Goal: Information Seeking & Learning: Learn about a topic

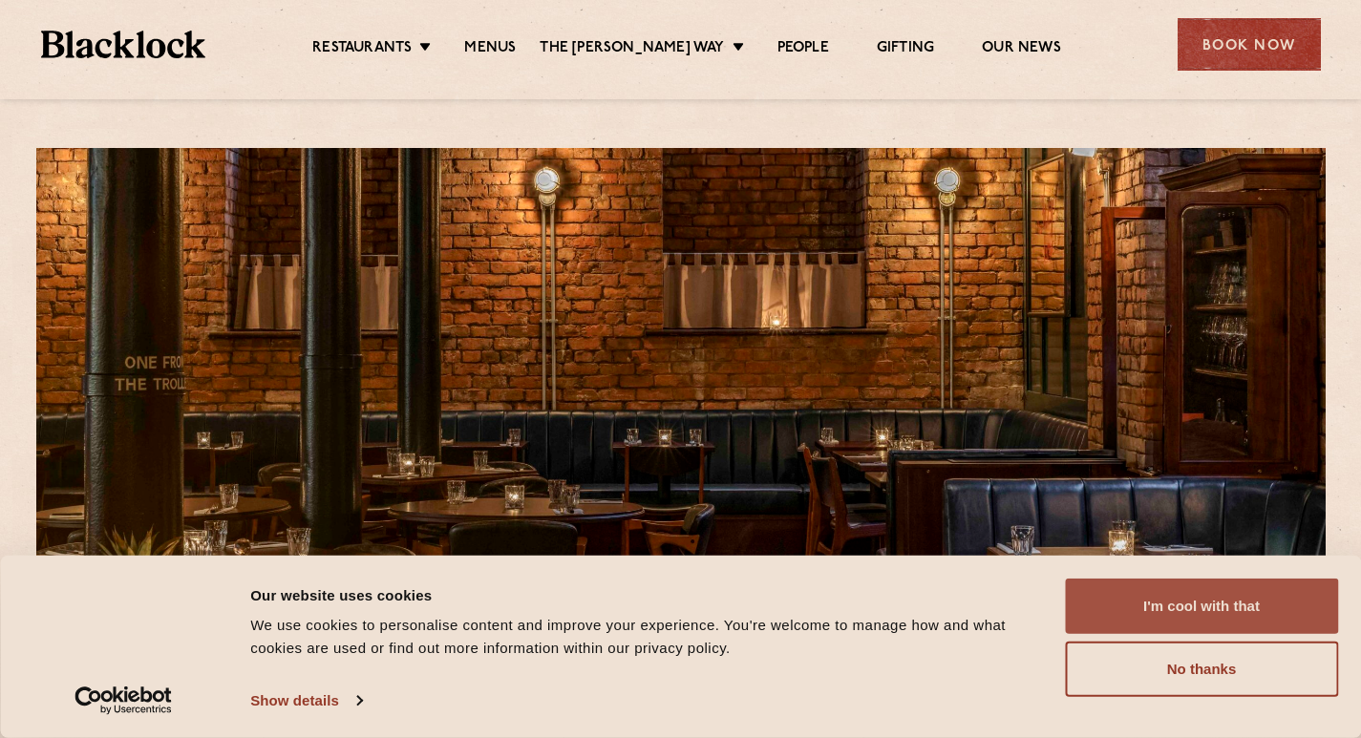
click at [1221, 610] on button "I'm cool with that" at bounding box center [1201, 606] width 273 height 55
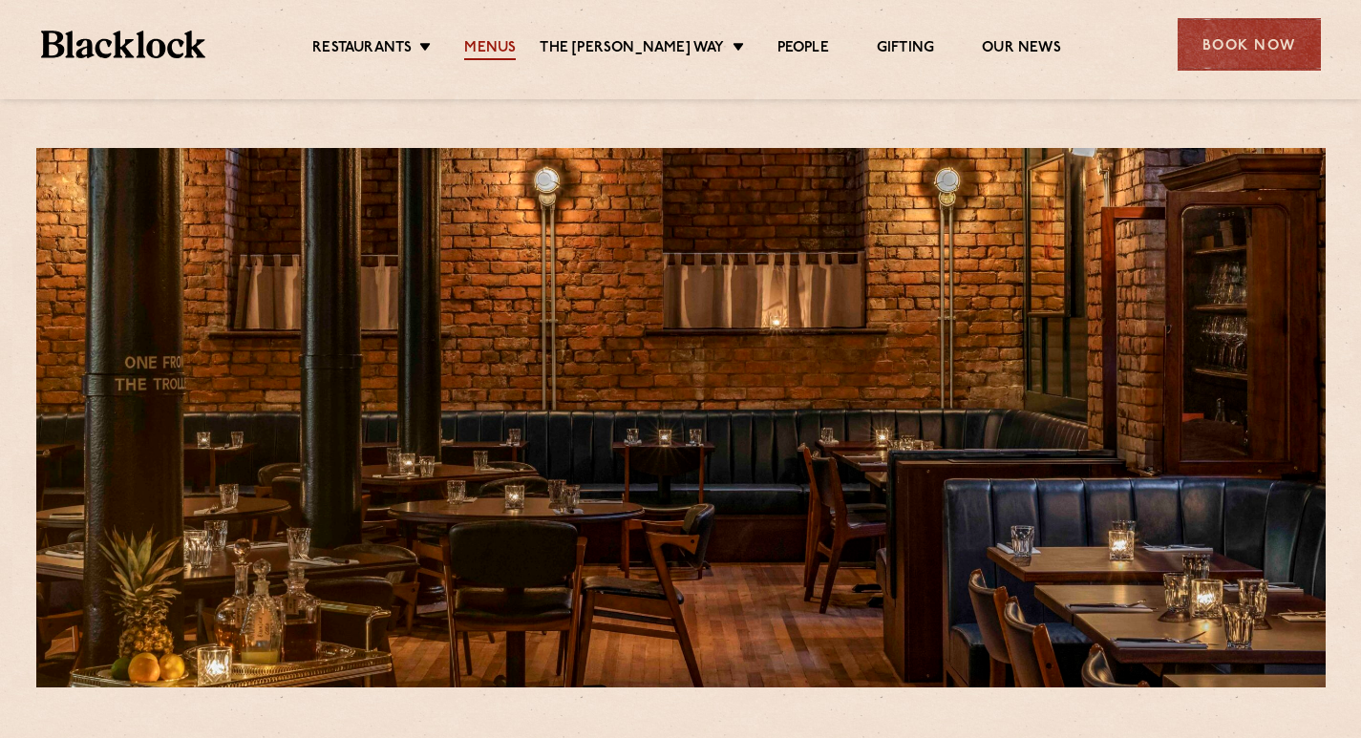
click at [515, 42] on link "Menus" at bounding box center [490, 49] width 52 height 21
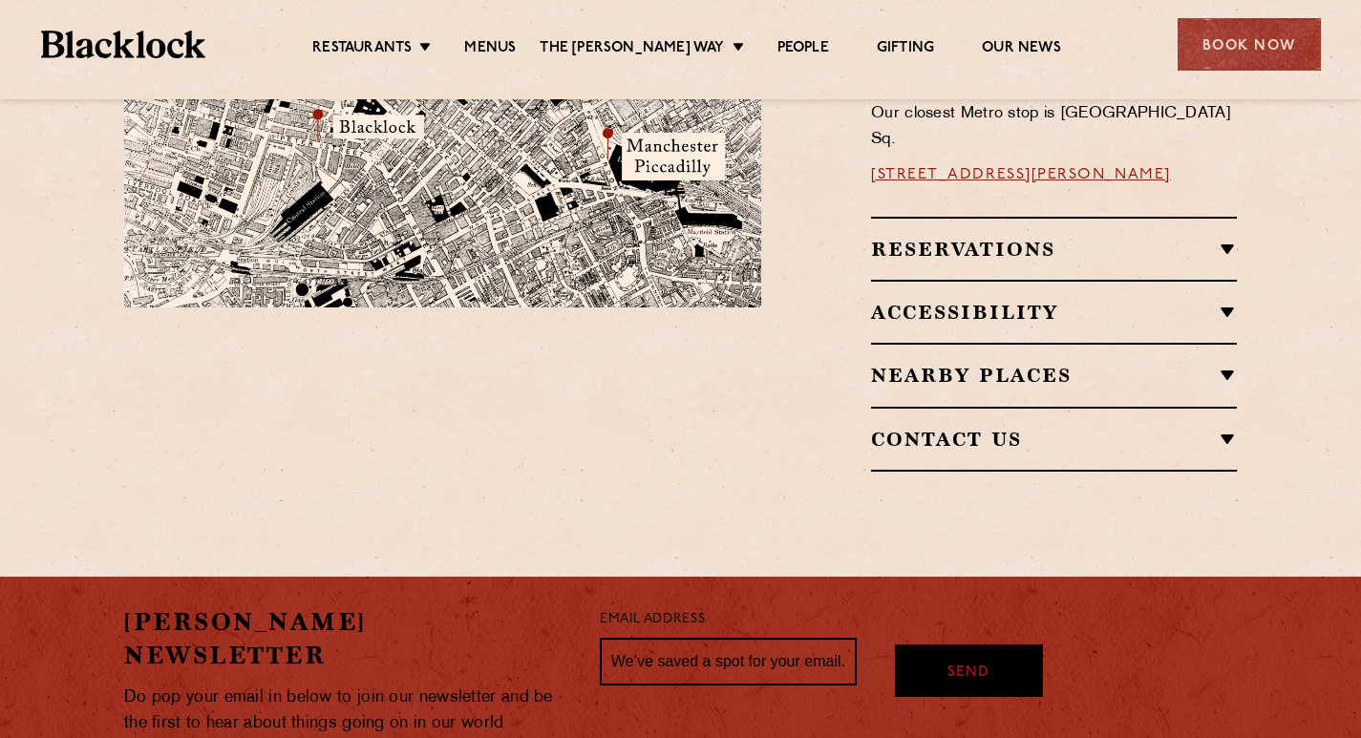
scroll to position [1500, 0]
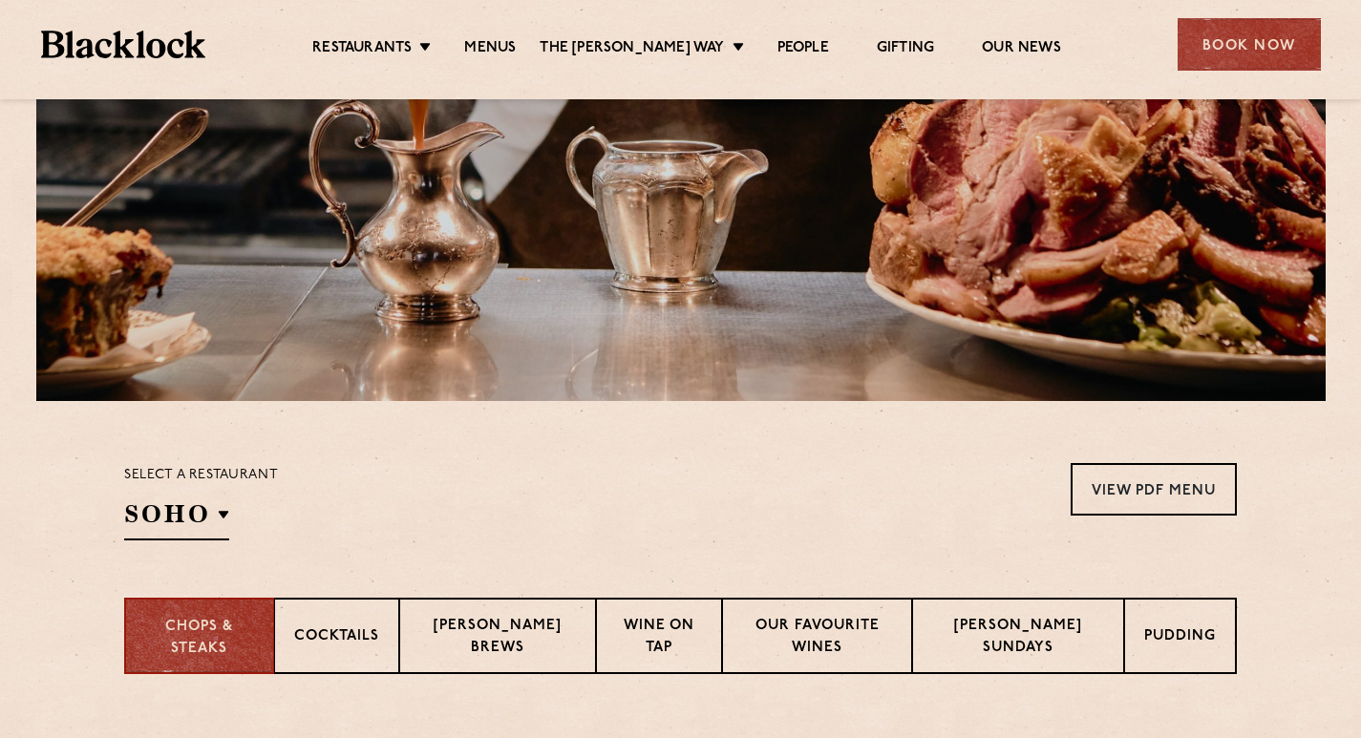
scroll to position [478, 0]
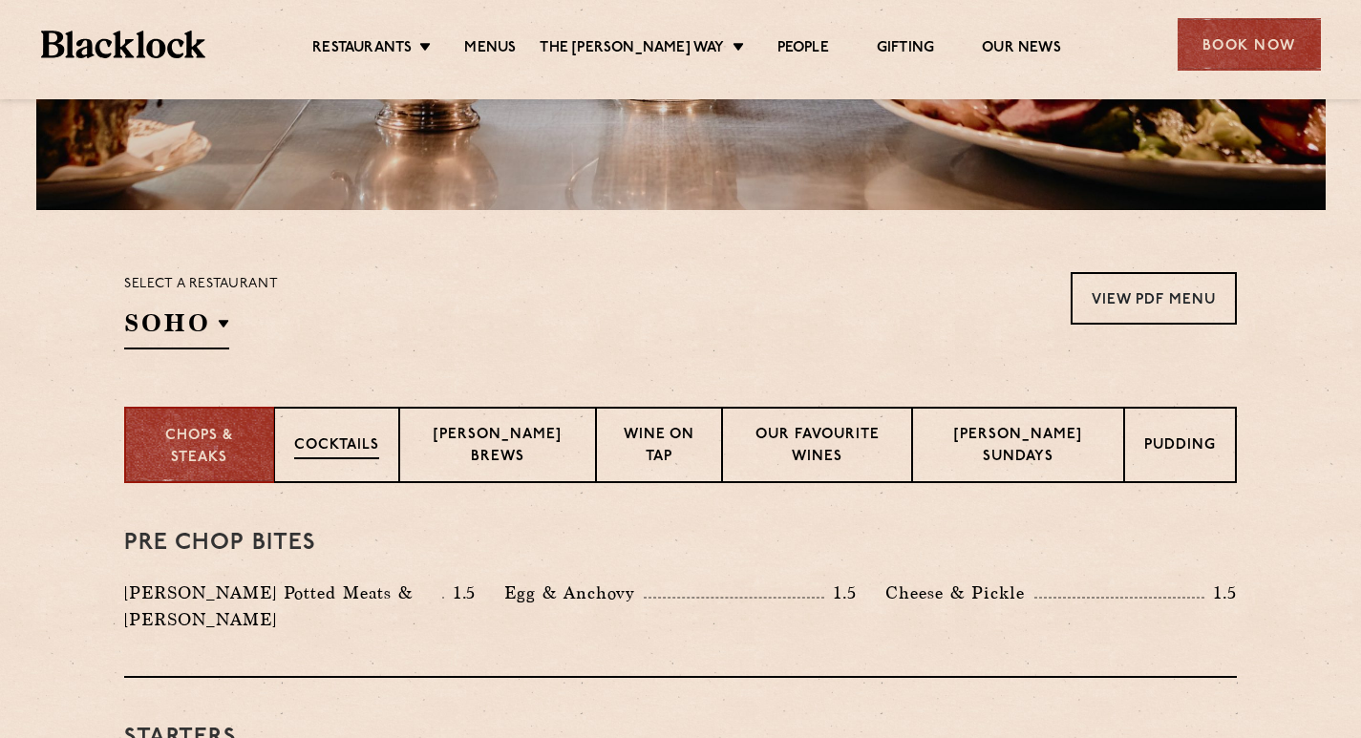
click at [333, 455] on p "Cocktails" at bounding box center [336, 448] width 85 height 24
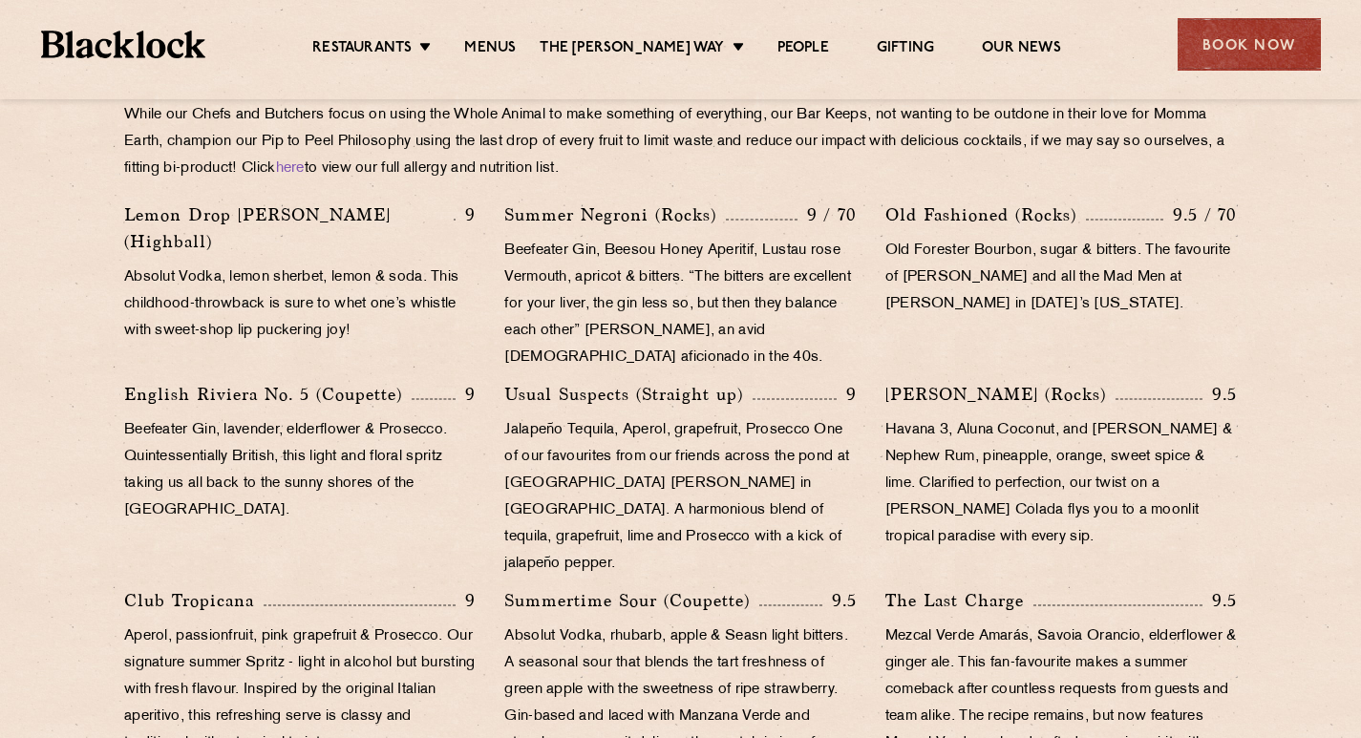
scroll to position [764, 0]
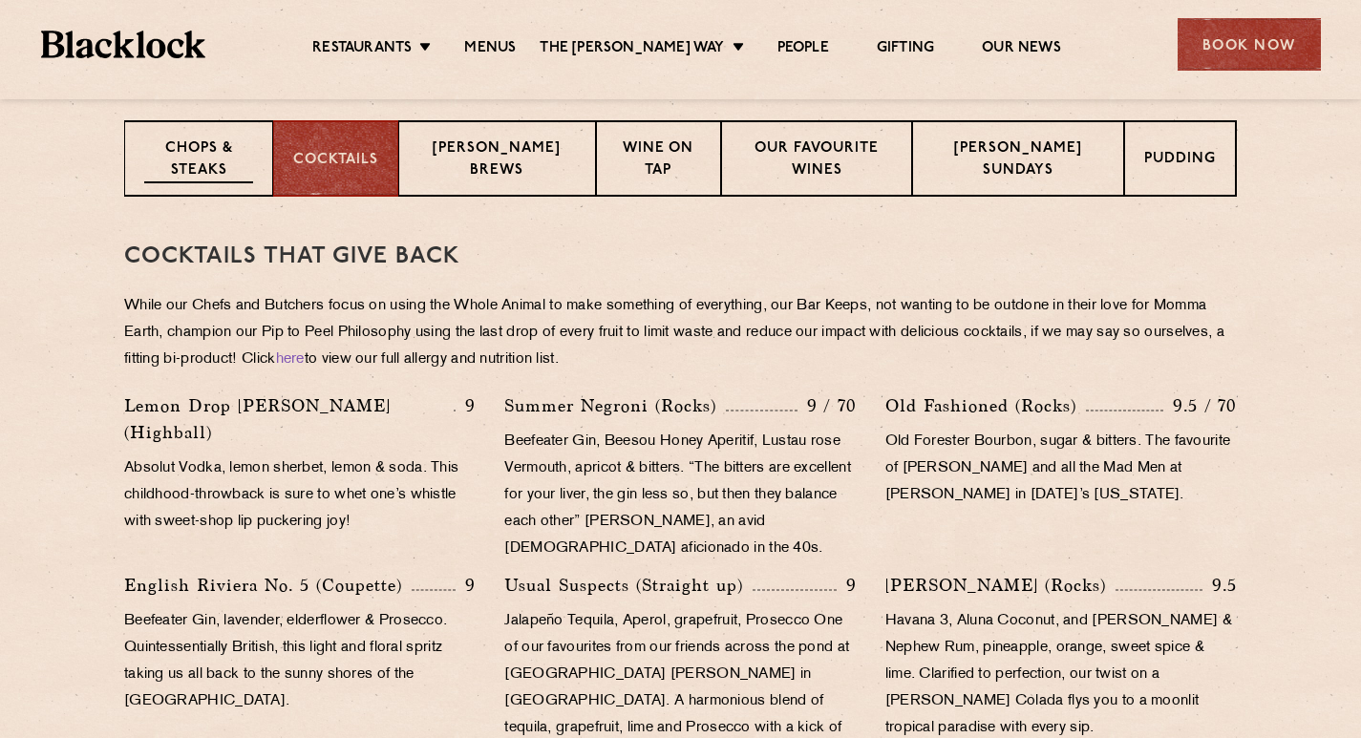
click at [227, 160] on p "Chops & Steaks" at bounding box center [198, 161] width 109 height 45
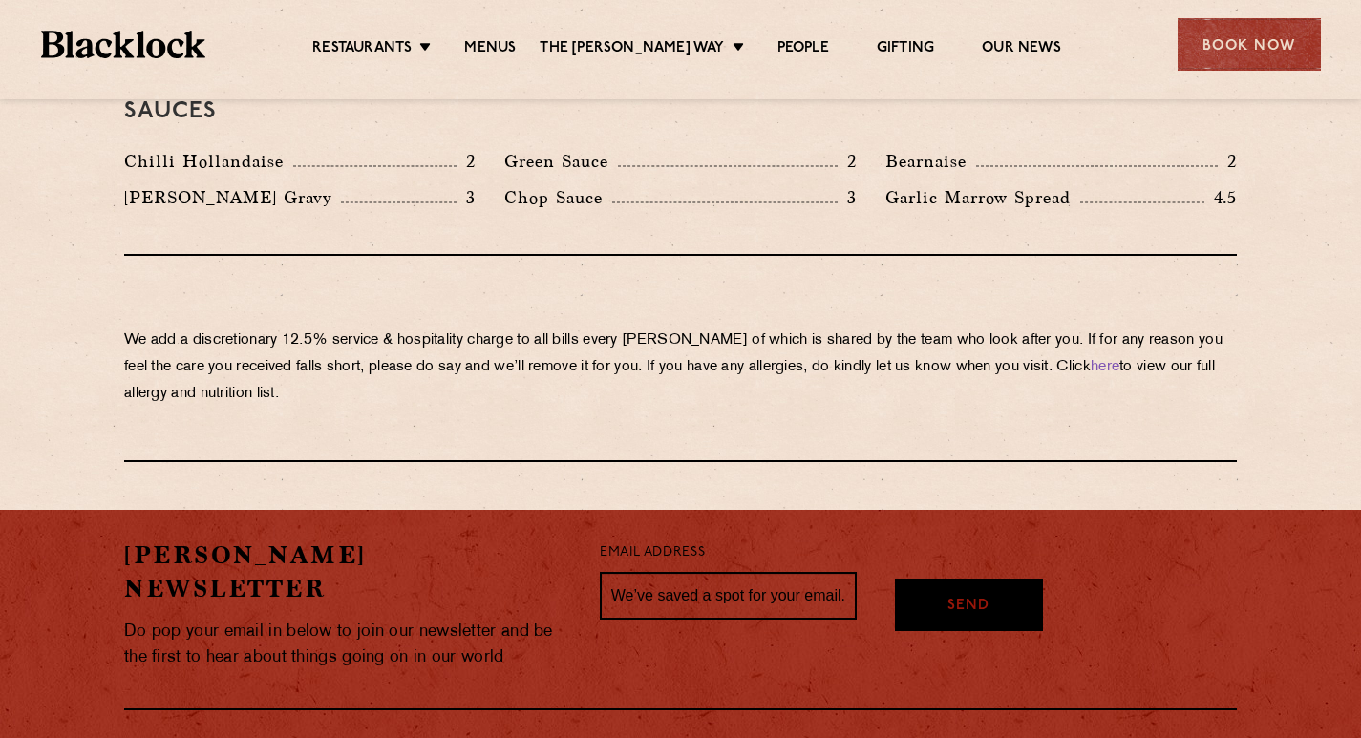
scroll to position [3381, 0]
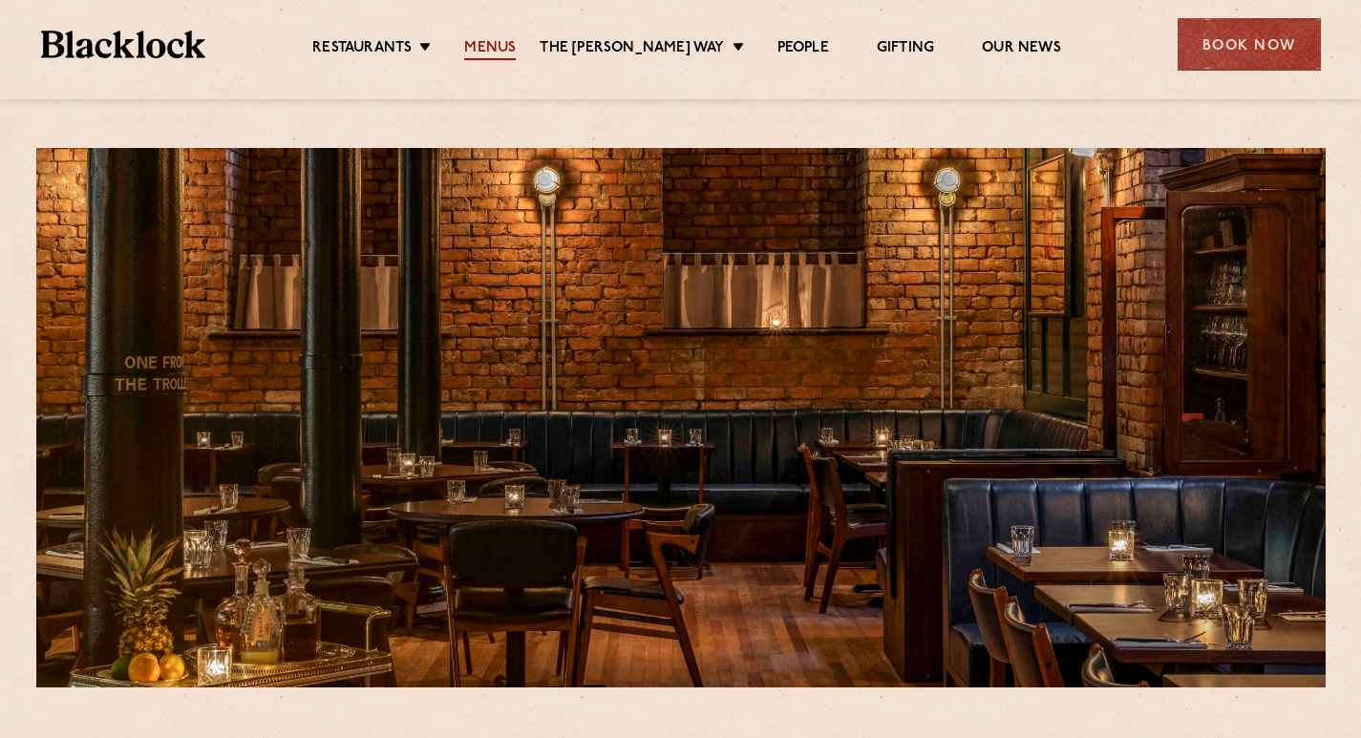
click at [516, 43] on link "Menus" at bounding box center [490, 49] width 52 height 21
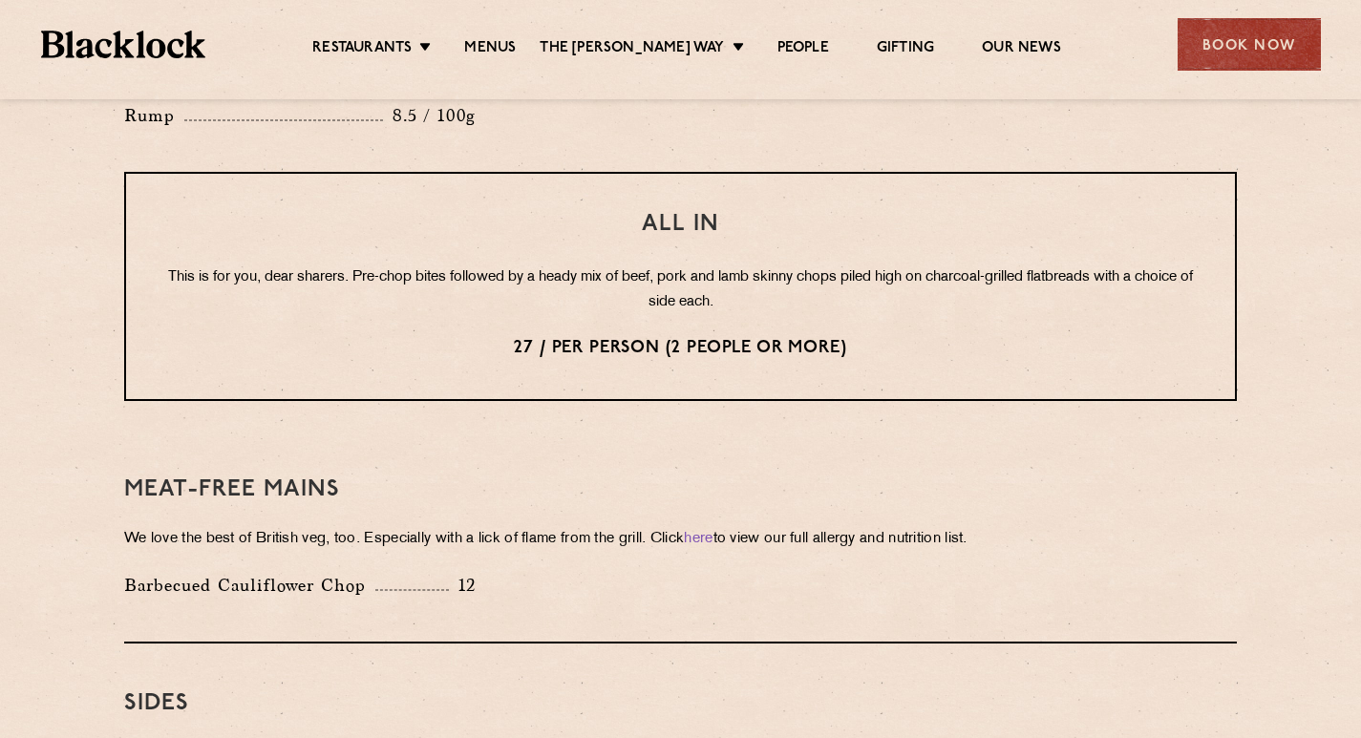
scroll to position [2197, 0]
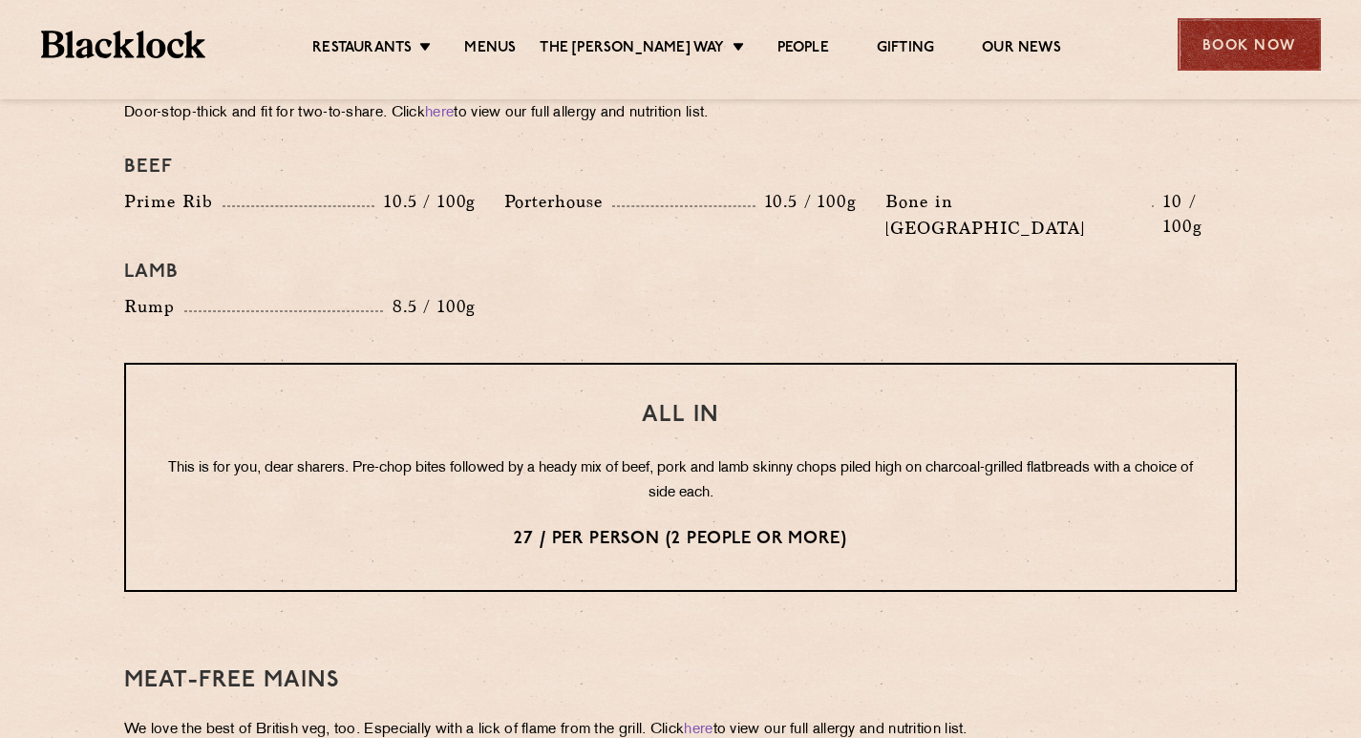
click at [1252, 29] on div "Book Now" at bounding box center [1249, 44] width 143 height 53
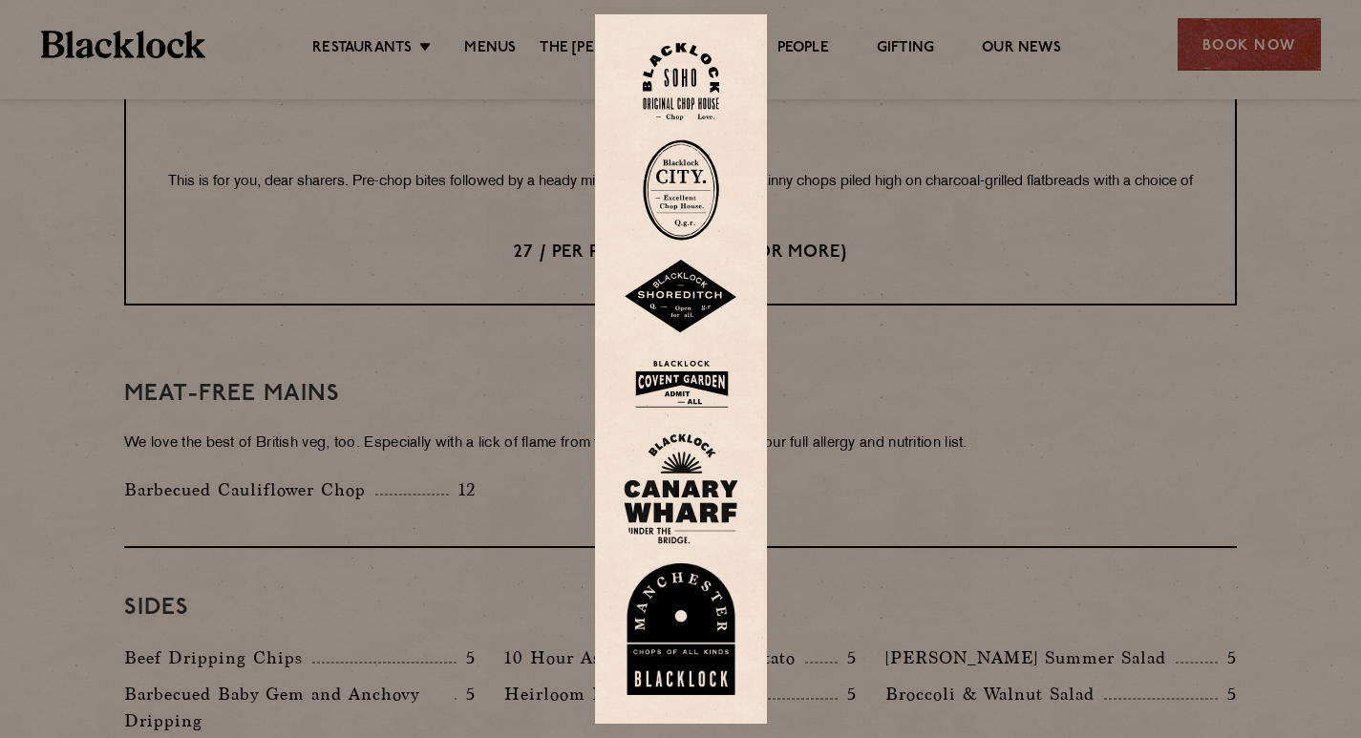
scroll to position [2579, 0]
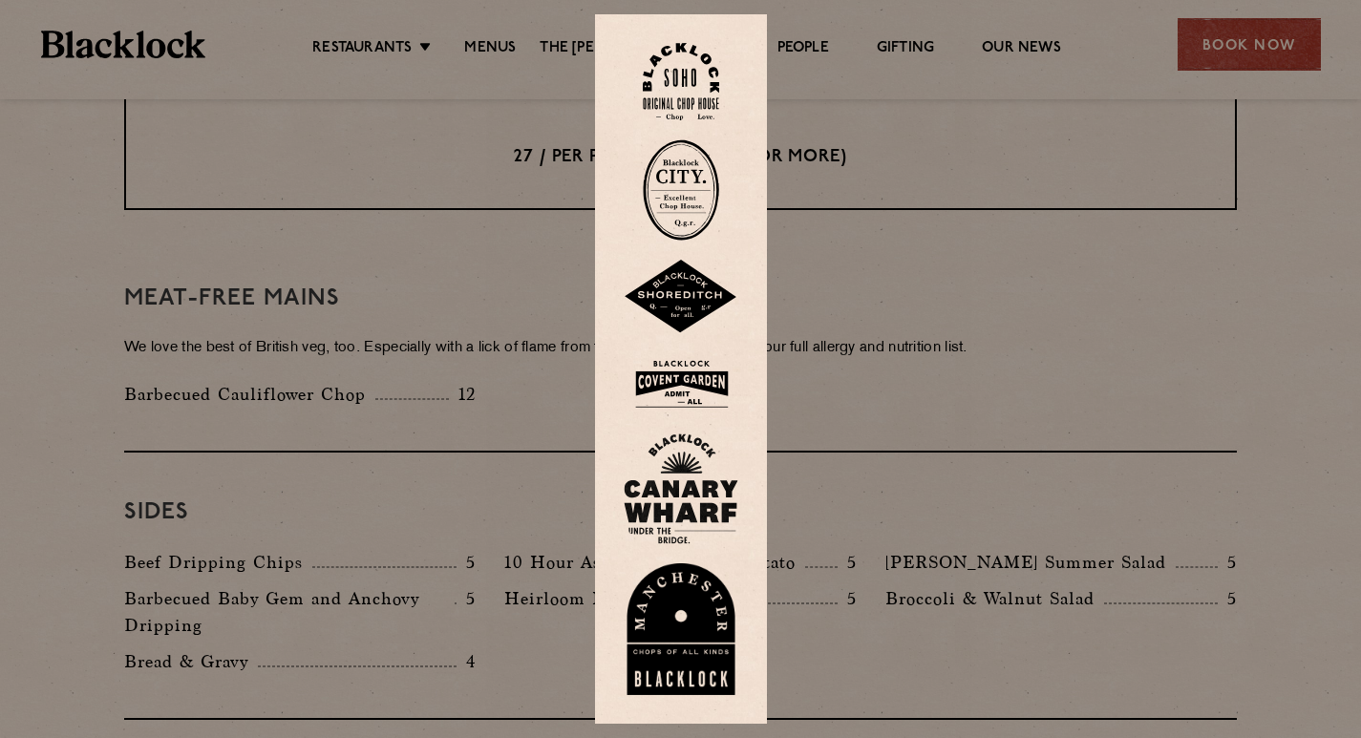
click at [696, 583] on img at bounding box center [681, 630] width 115 height 132
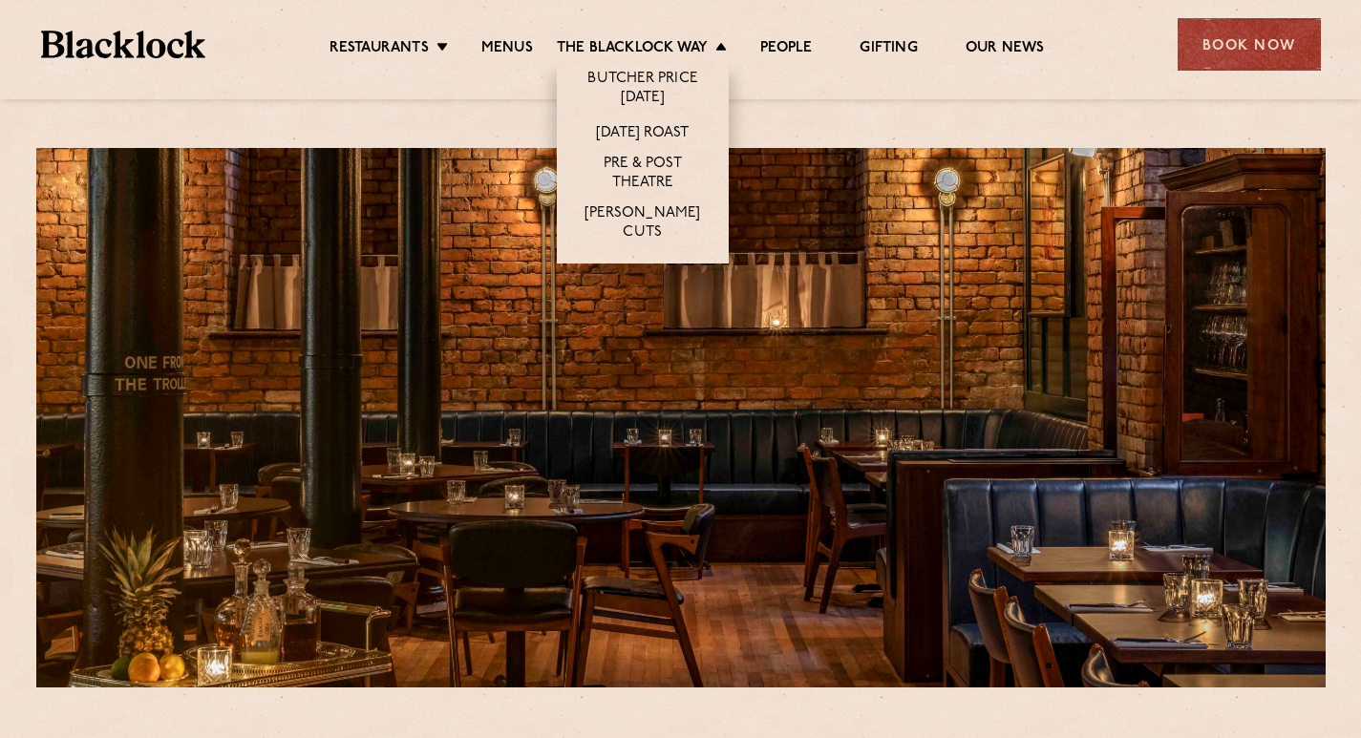
click at [722, 40] on li "The Blacklock Way Butcher Price Monday Sunday Roast Pre & Post Theatre Butcher’…" at bounding box center [647, 49] width 180 height 21
click at [655, 131] on link "[DATE] Roast" at bounding box center [642, 134] width 93 height 21
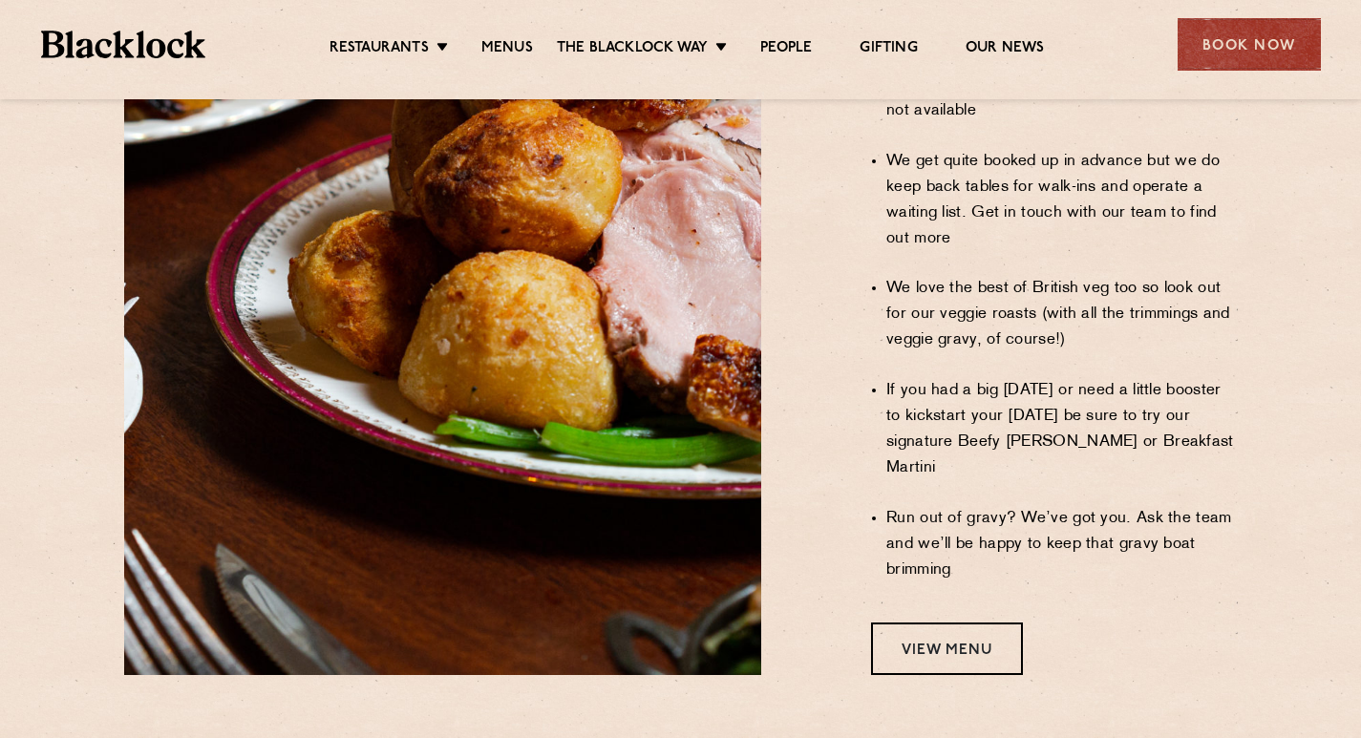
scroll to position [1624, 0]
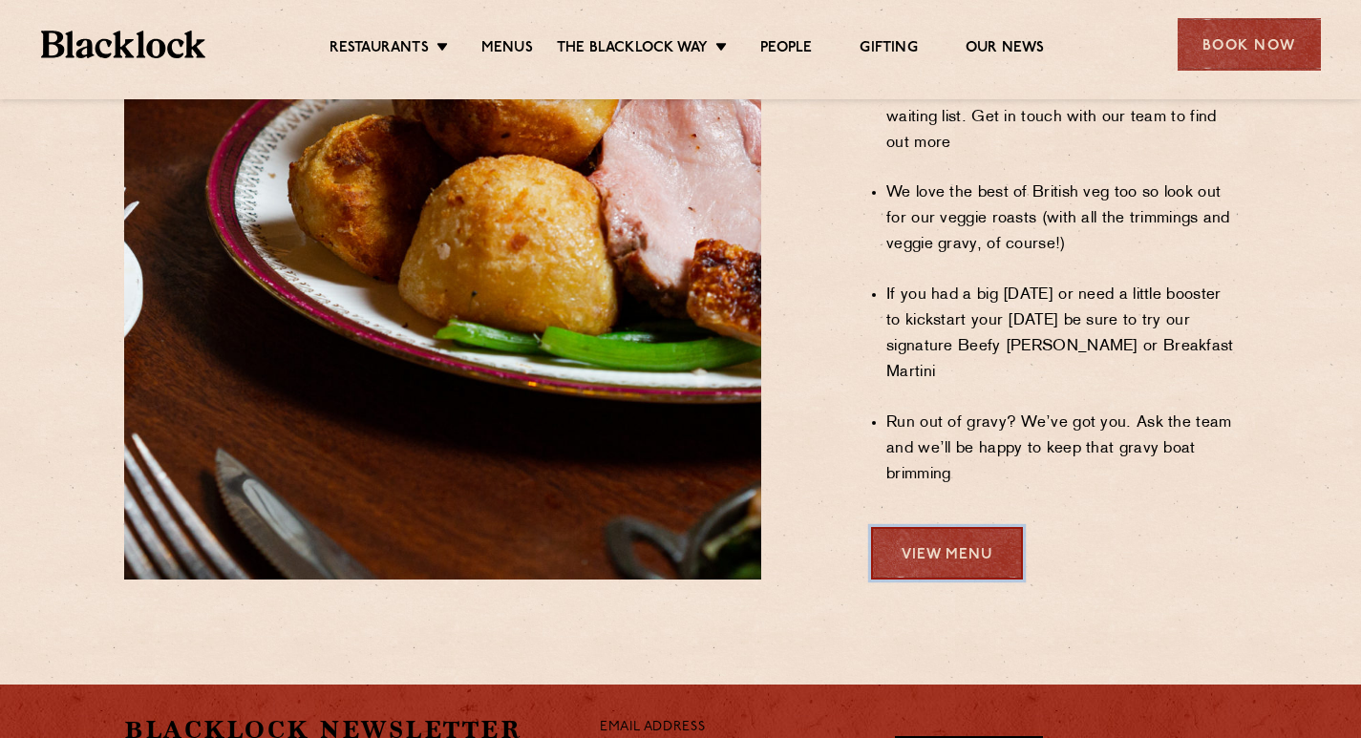
click at [912, 527] on link "View Menu" at bounding box center [947, 553] width 152 height 53
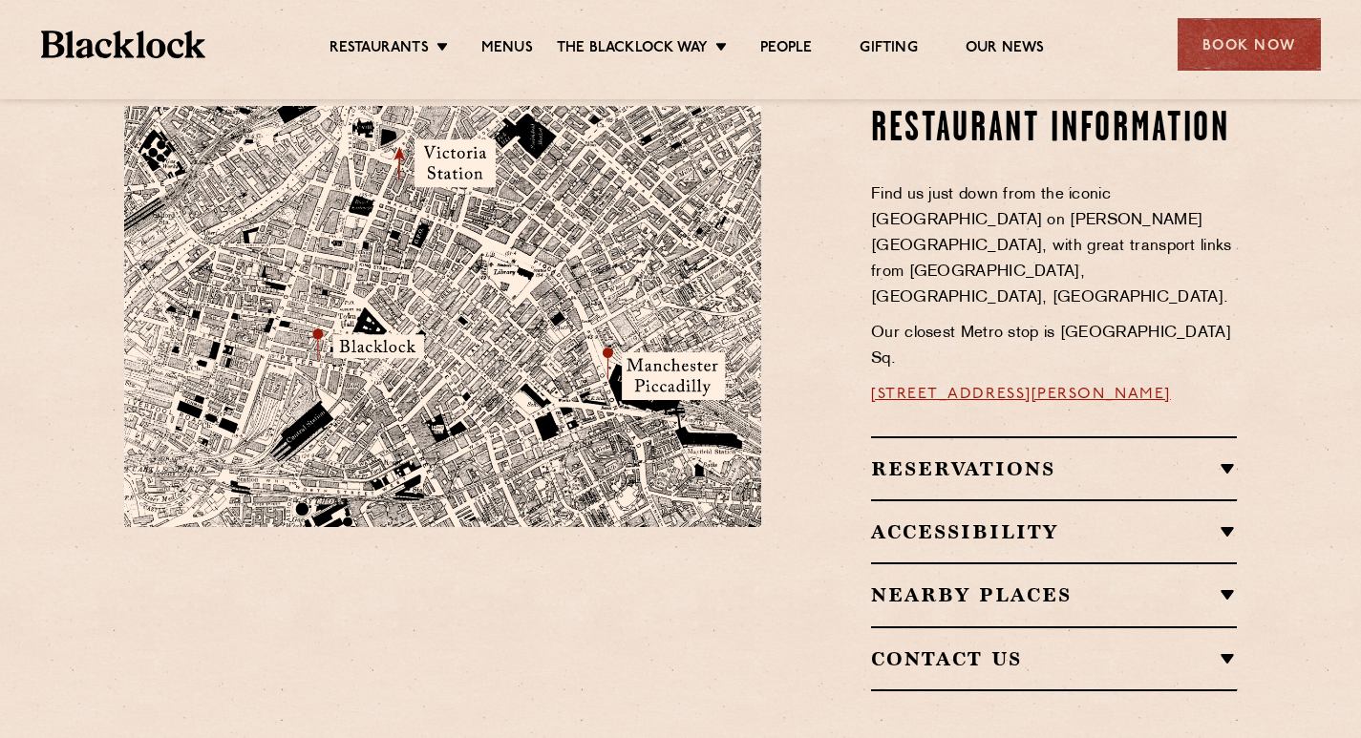
scroll to position [927, 0]
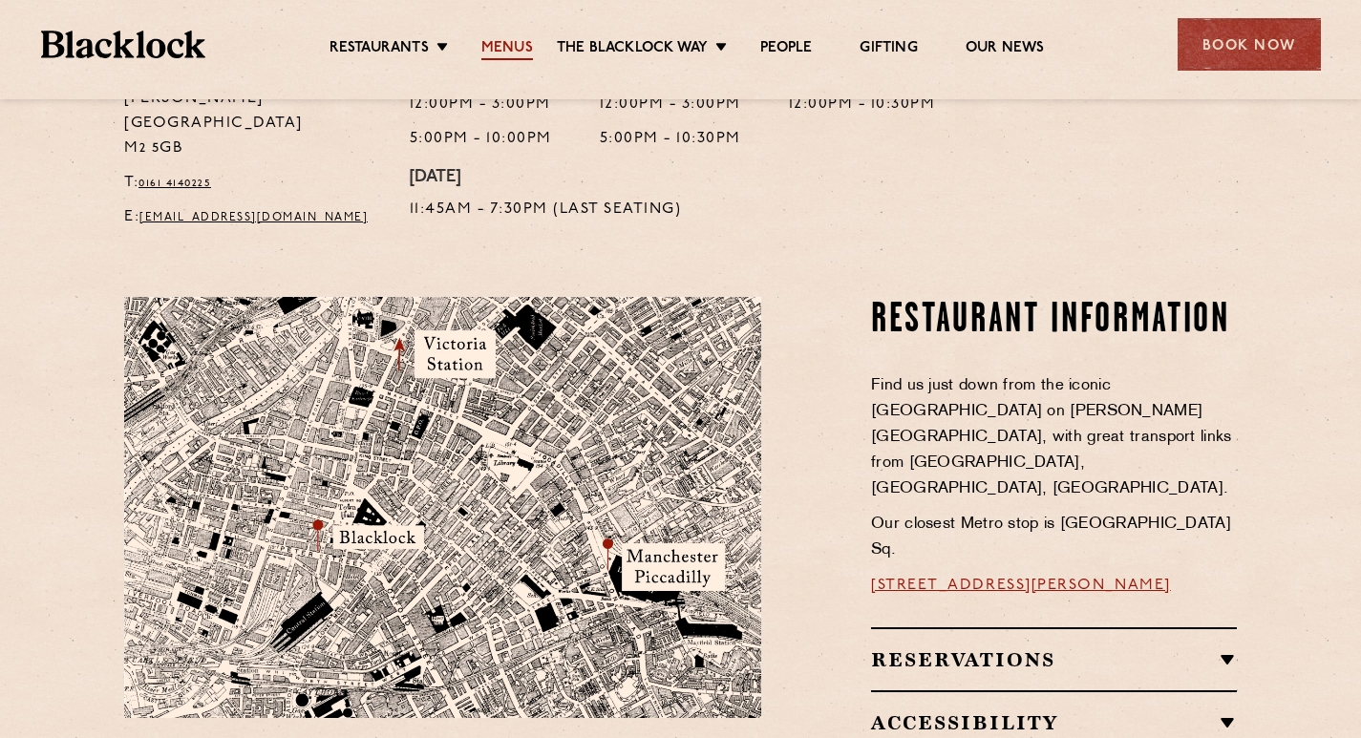
click at [502, 53] on link "Menus" at bounding box center [507, 49] width 52 height 21
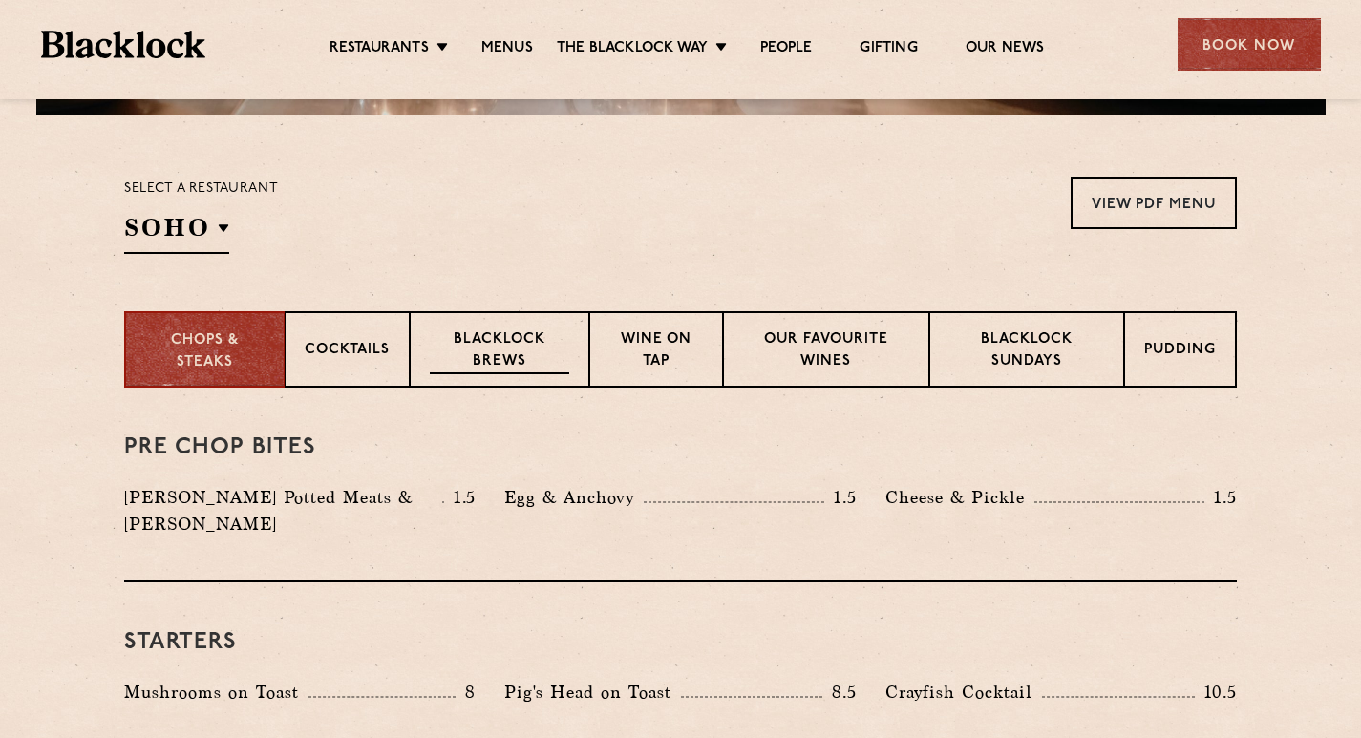
scroll to position [764, 0]
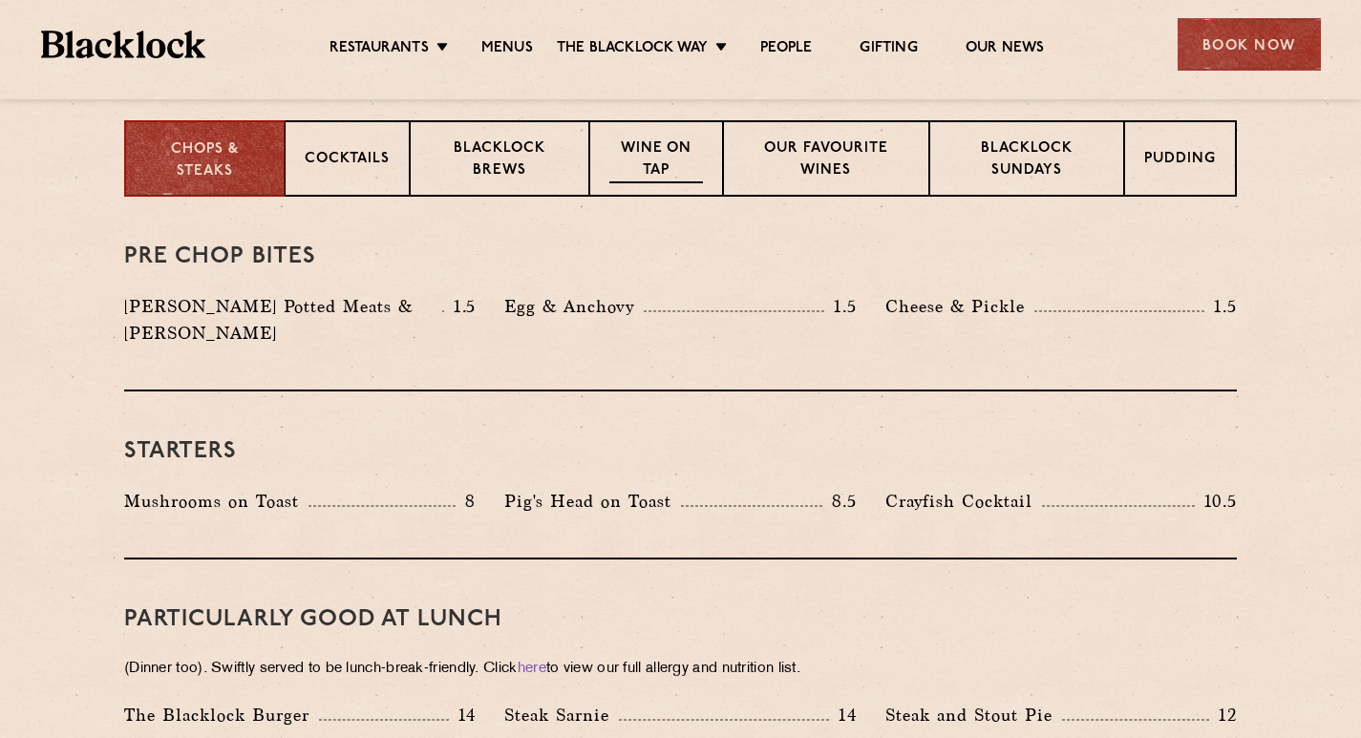
click at [665, 149] on p "Wine on Tap" at bounding box center [656, 161] width 94 height 45
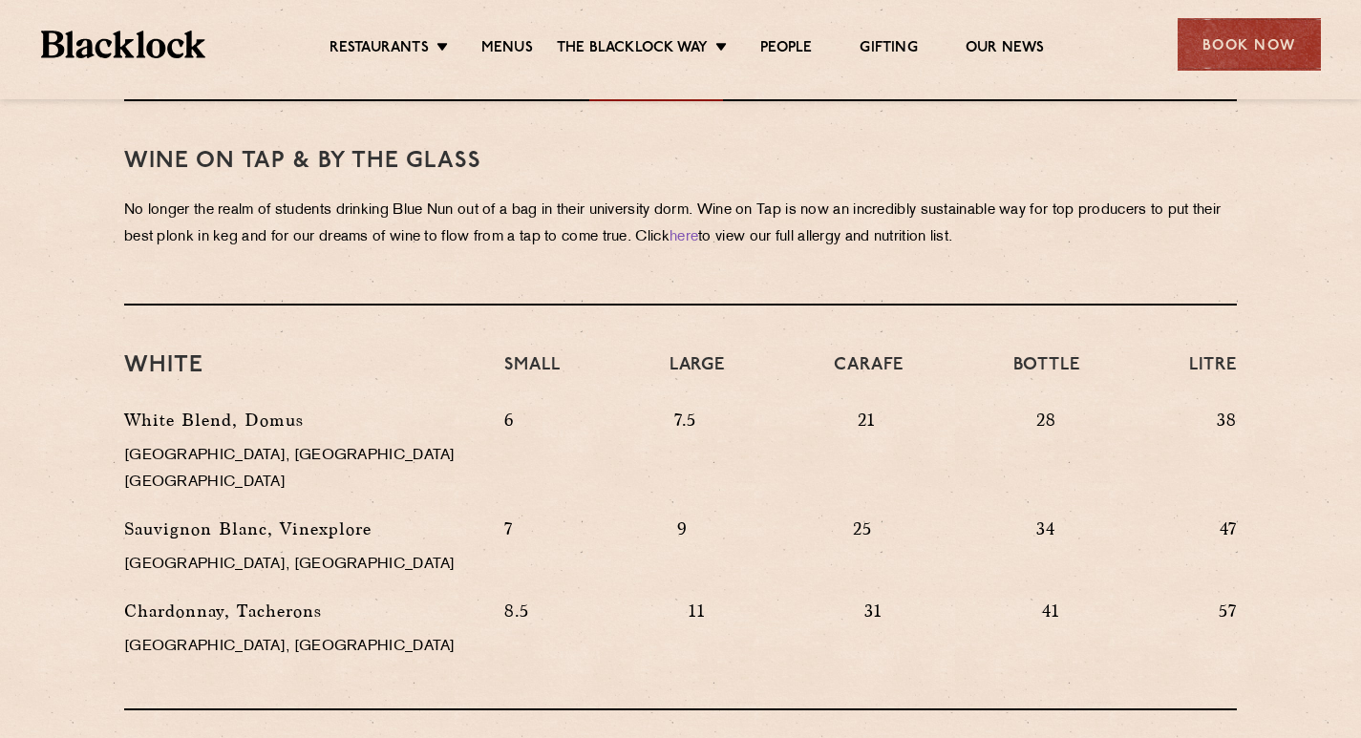
scroll to position [573, 0]
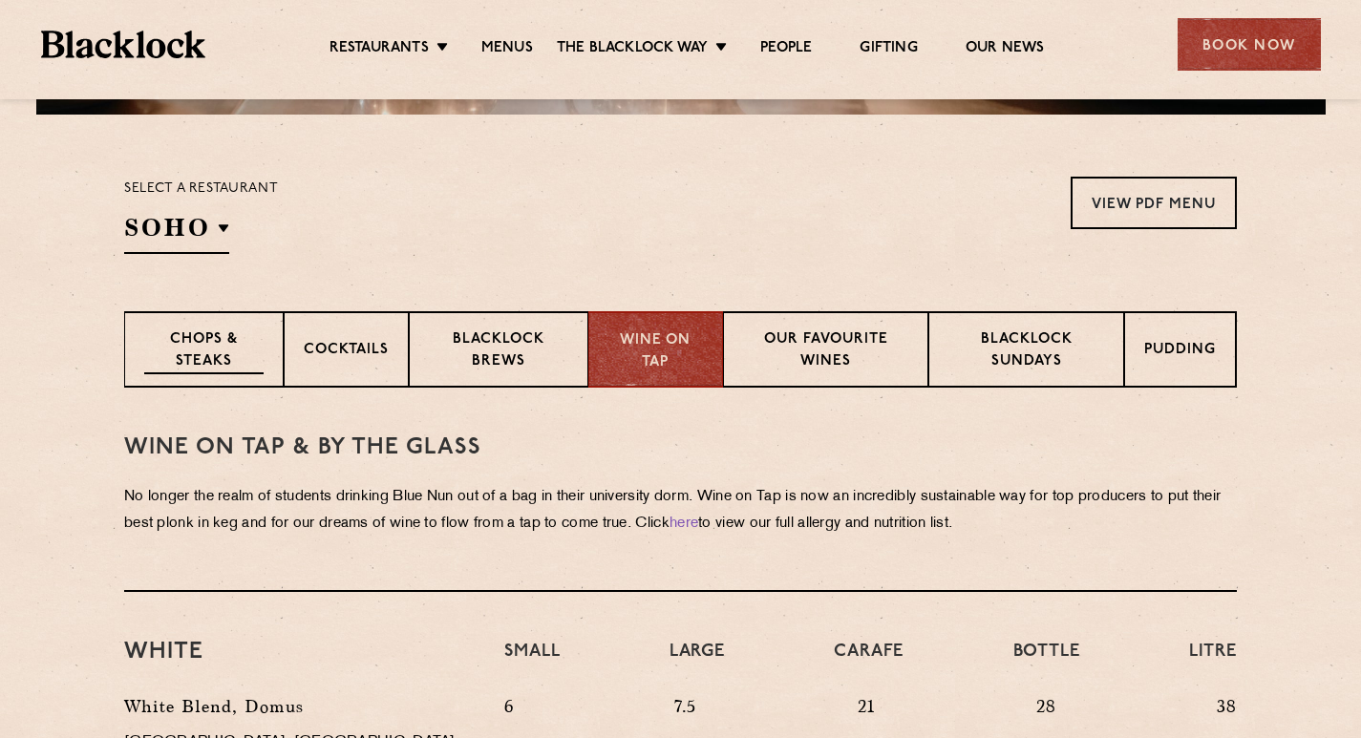
click at [212, 344] on p "Chops & Steaks" at bounding box center [203, 352] width 119 height 45
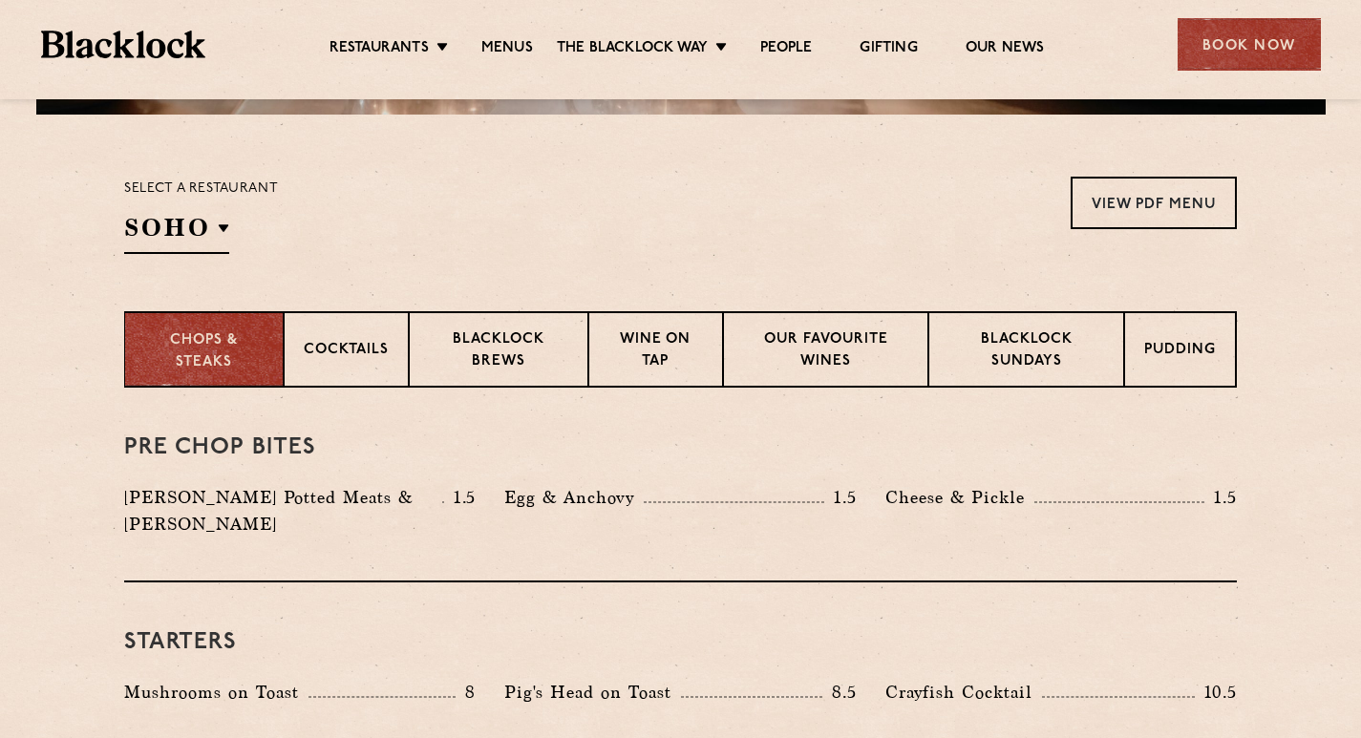
click at [198, 323] on div "Chops & Steaks" at bounding box center [204, 349] width 160 height 76
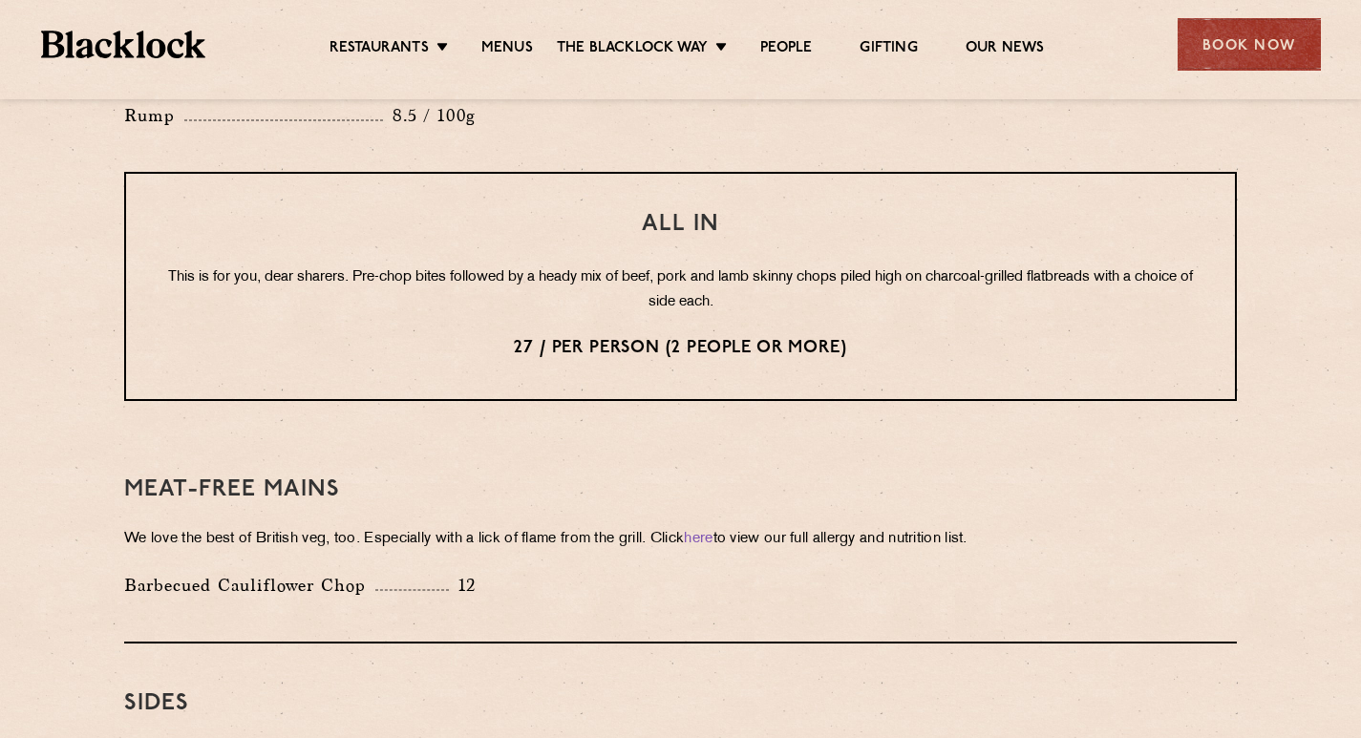
scroll to position [2293, 0]
